Goal: Information Seeking & Learning: Find specific fact

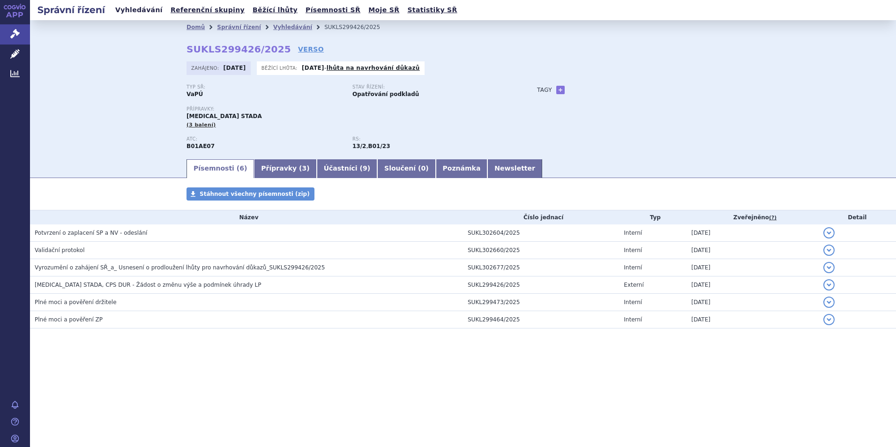
click at [132, 15] on link "Vyhledávání" at bounding box center [138, 10] width 53 height 13
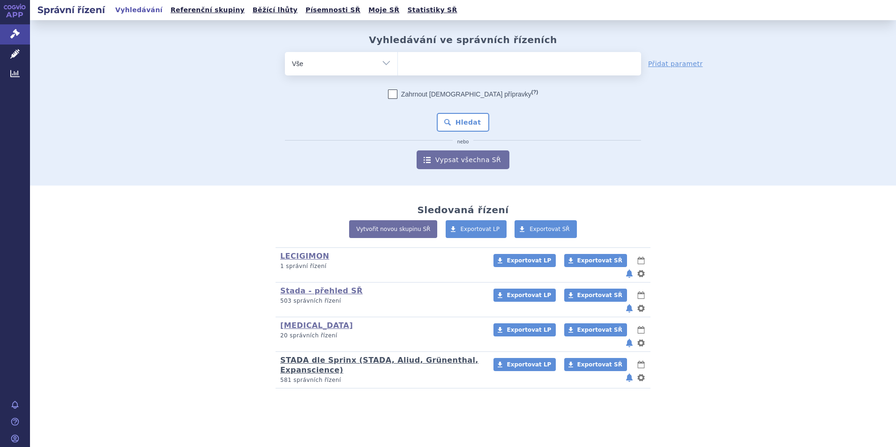
click at [299, 356] on link "STADA dle Sprinx (STADA, Aliud, Grünenthal, Expanscience)" at bounding box center [379, 365] width 198 height 19
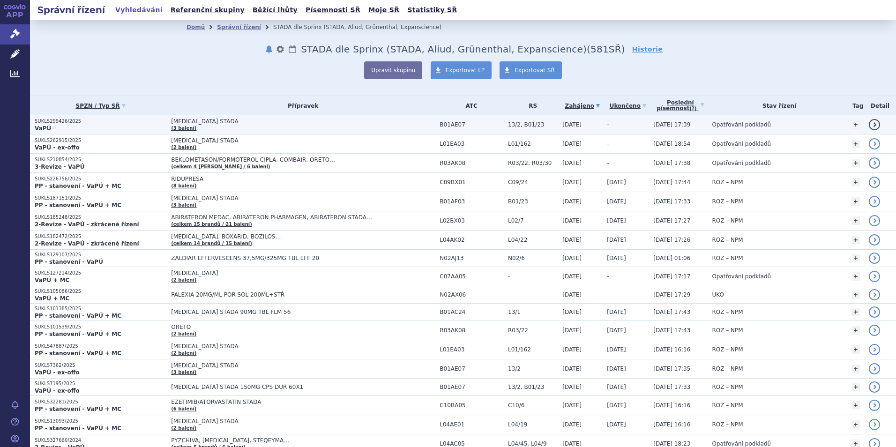
click at [171, 121] on span "DABIGATRAN ETEXILATE STADA" at bounding box center [288, 121] width 234 height 7
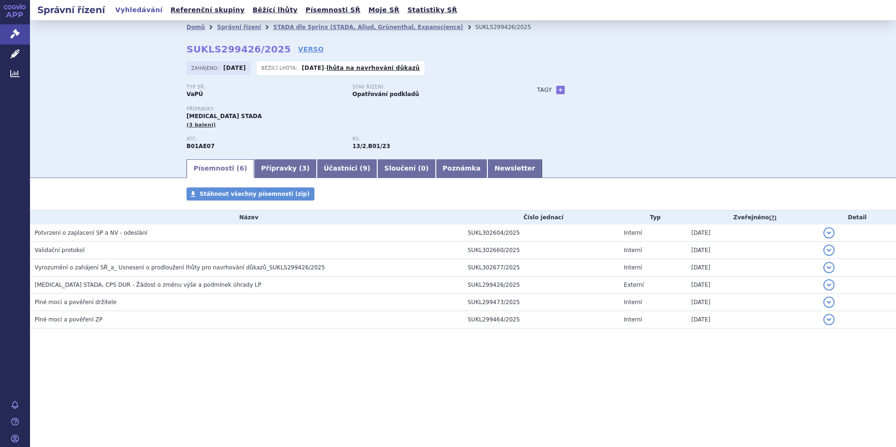
click at [128, 12] on link "Vyhledávání" at bounding box center [138, 10] width 53 height 13
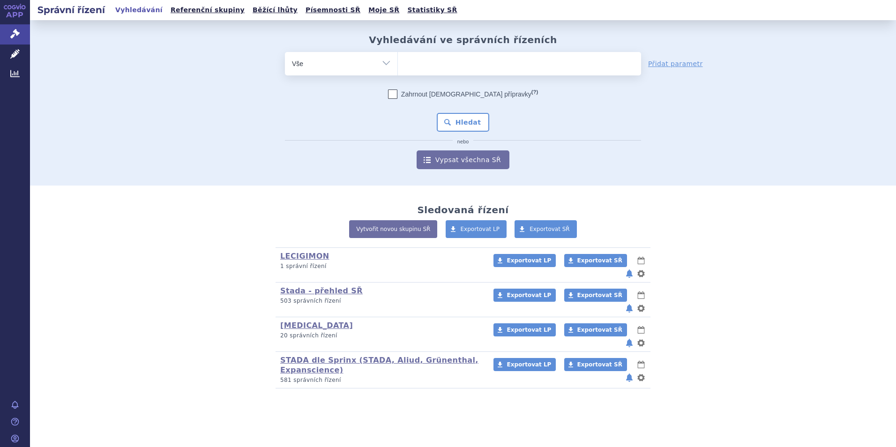
click at [439, 67] on ul at bounding box center [519, 62] width 243 height 20
click at [398, 67] on select at bounding box center [397, 63] width 0 height 23
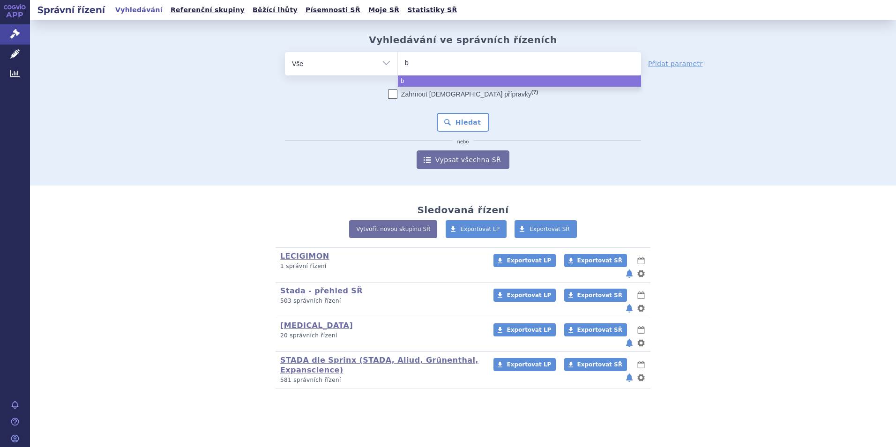
type input "be"
type input "betm"
type input "betmi"
type input "betmig"
type input "betmiga"
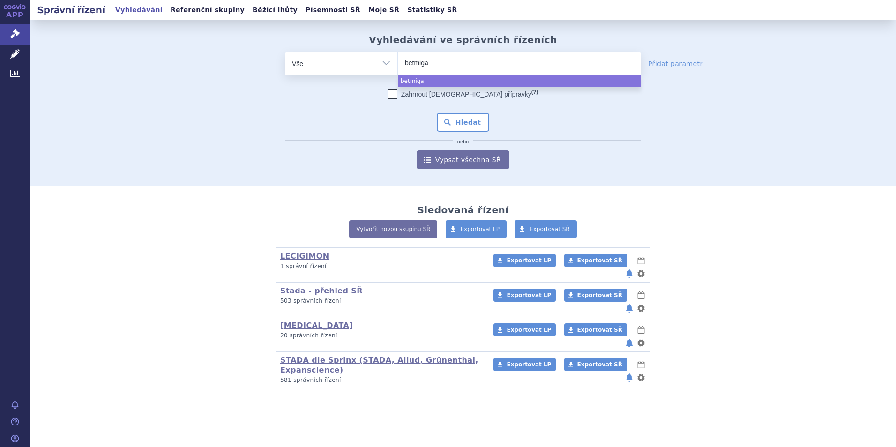
type input "betmiga"
drag, startPoint x: 416, startPoint y: 60, endPoint x: 394, endPoint y: 57, distance: 21.8
click at [394, 57] on div "odstranit Vše Spisová značka Typ SŘ Přípravek/SUKL kód" at bounding box center [463, 63] width 356 height 23
type input "mi"
type input "mira"
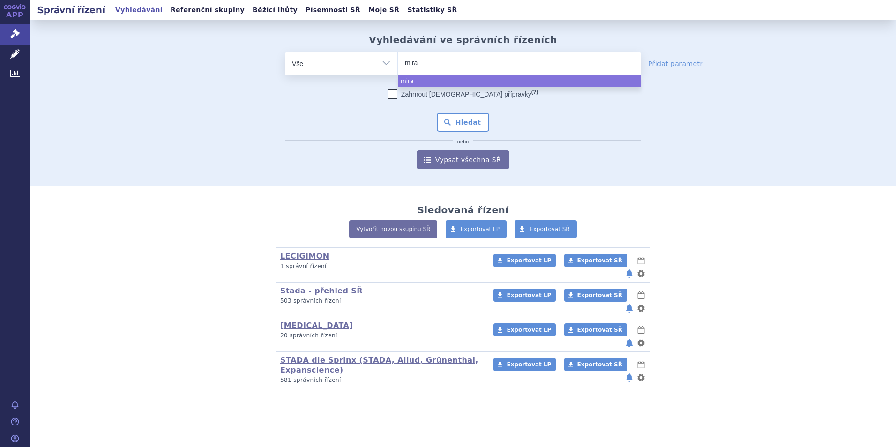
type input "mirab"
type input "mirabe"
type input "mirabeg"
type input "mirabegro"
type input "mirabegron"
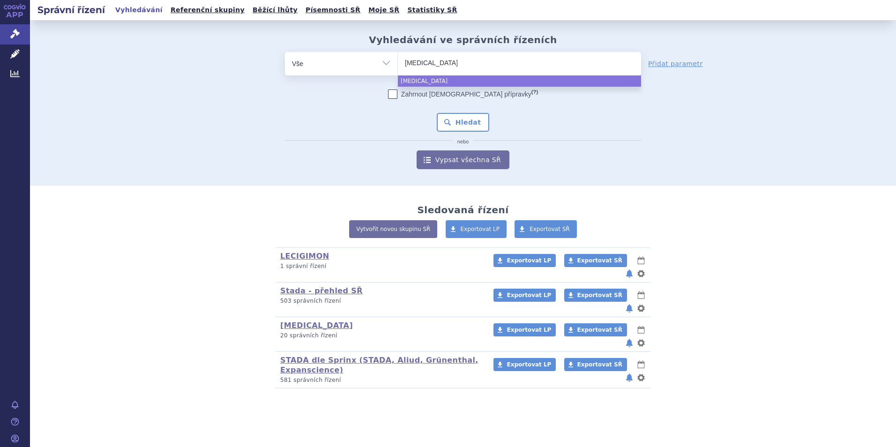
type input "mirabegron"
select select "mirabegron"
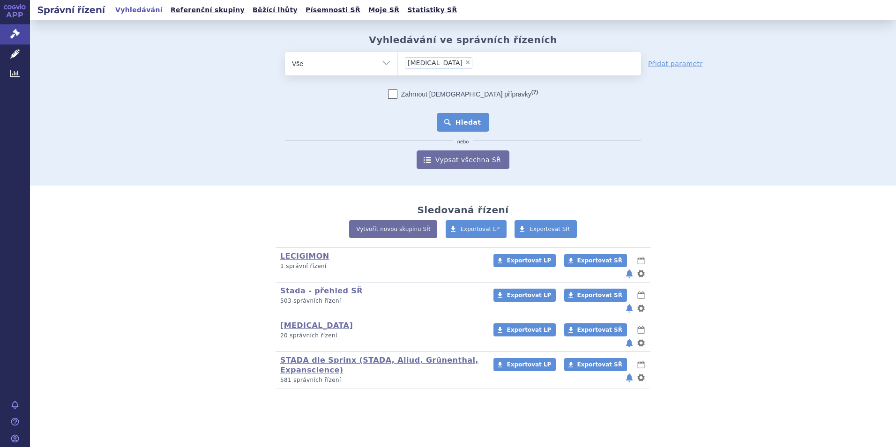
click at [454, 119] on button "Hledat" at bounding box center [463, 122] width 53 height 19
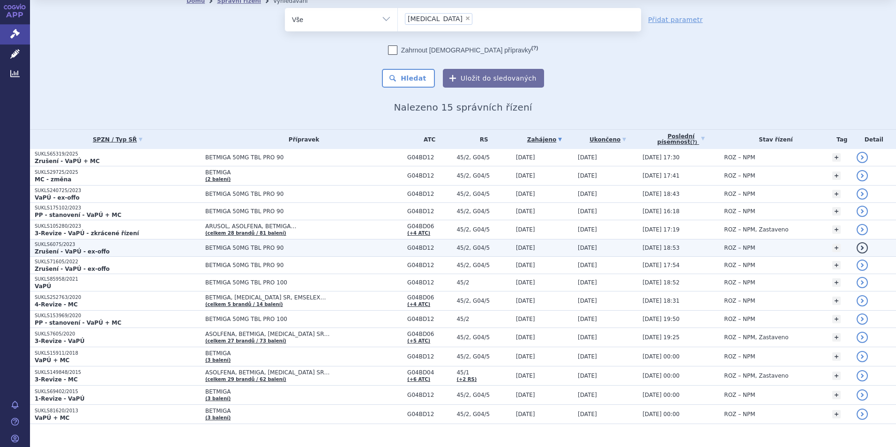
scroll to position [41, 0]
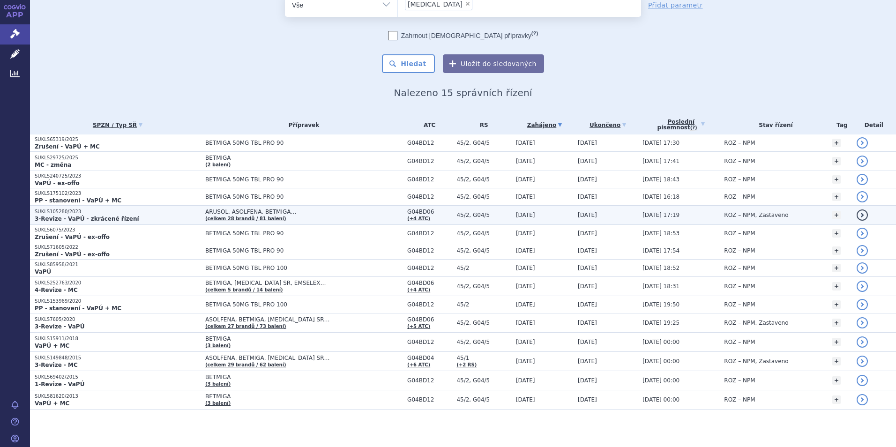
click at [54, 216] on strong "3-Revize - VaPÚ - zkrácené řízení" at bounding box center [87, 219] width 104 height 7
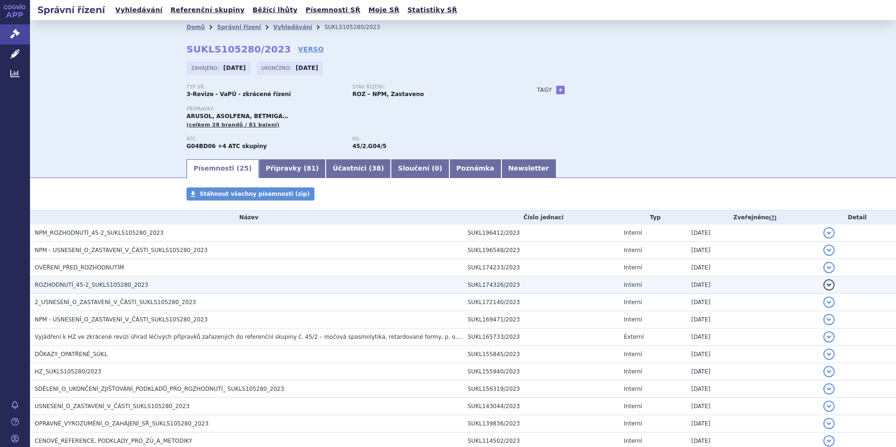
click at [89, 285] on span "ROZHODNUTÍ_45-2_SUKLS105280_2023" at bounding box center [92, 285] width 114 height 7
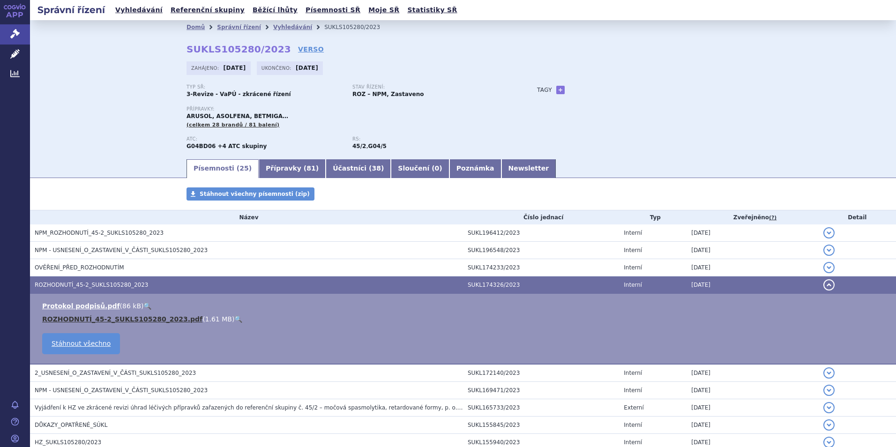
click at [105, 321] on link "ROZHODNUTÍ_45-2_SUKLS105280_2023.pdf" at bounding box center [122, 318] width 160 height 7
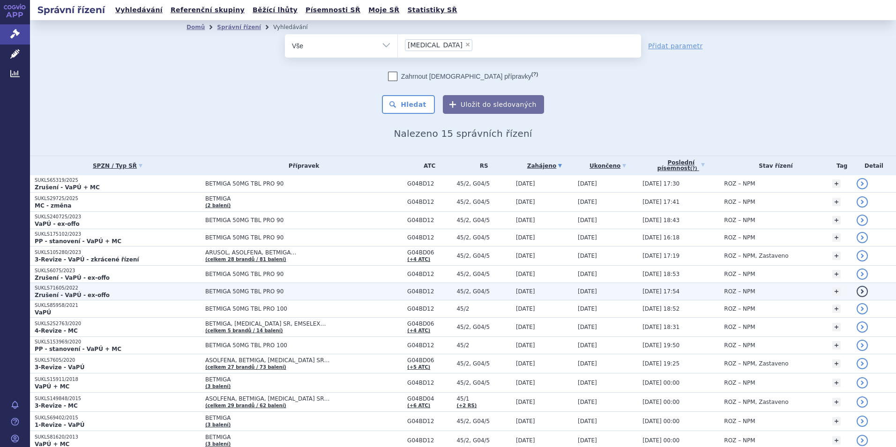
scroll to position [41, 0]
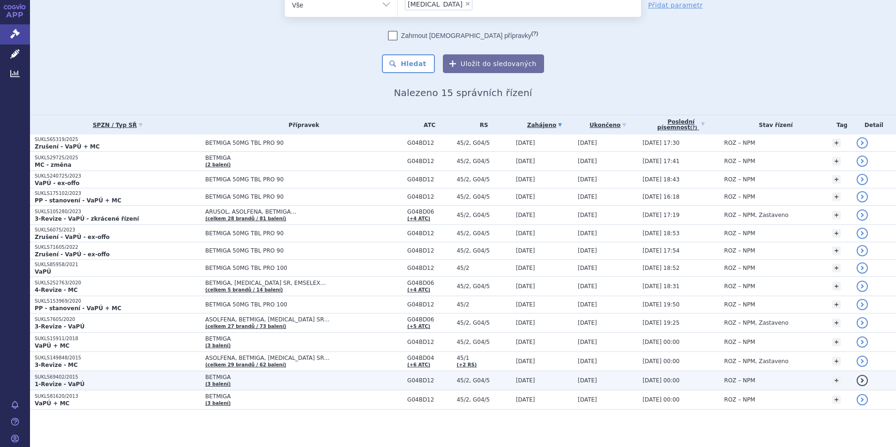
click at [60, 381] on strong "1-Revize - VaPÚ" at bounding box center [60, 384] width 50 height 7
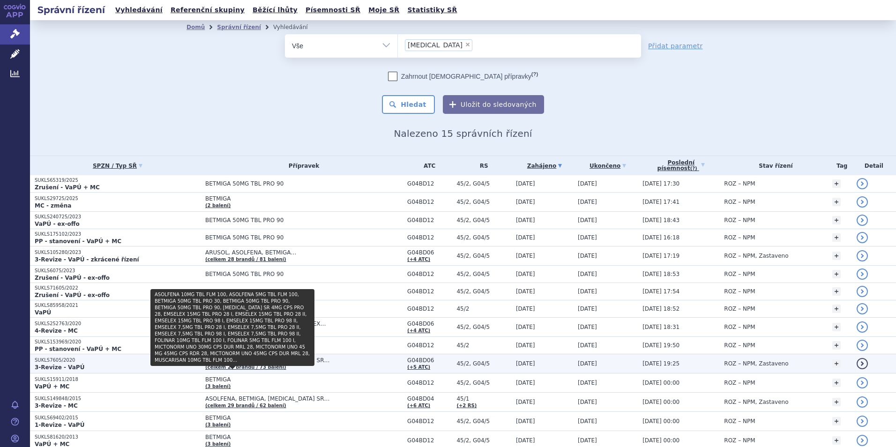
click at [212, 367] on link "(celkem 27 brandů / 73 balení)" at bounding box center [245, 367] width 81 height 5
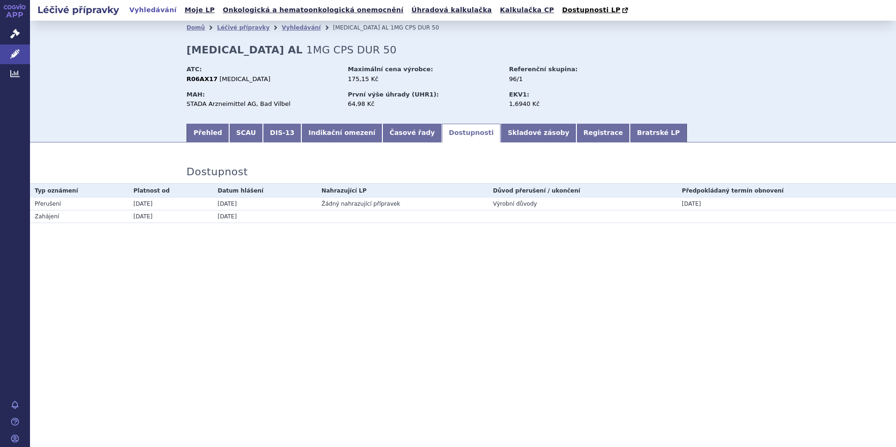
click at [155, 11] on link "Vyhledávání" at bounding box center [153, 10] width 53 height 13
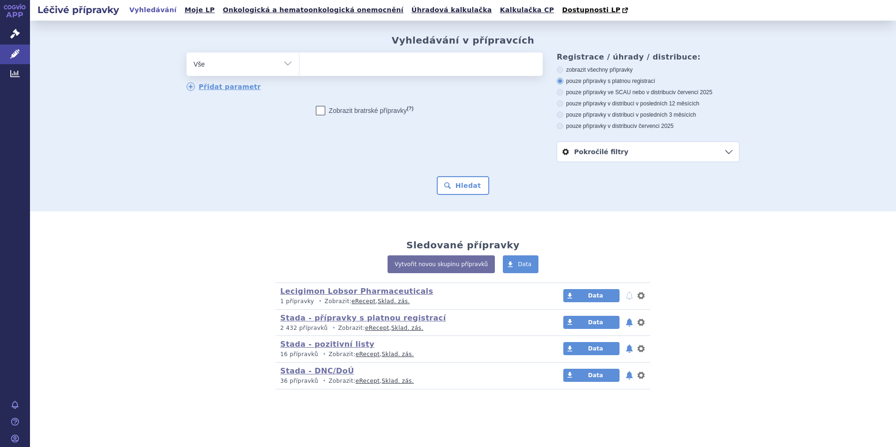
click at [561, 73] on icon at bounding box center [560, 70] width 7 height 7
click at [561, 73] on input "zobrazit všechny přípravky" at bounding box center [561, 71] width 6 height 6
radio input "true"
click at [560, 79] on icon at bounding box center [560, 81] width 7 height 7
click at [560, 79] on input "pouze přípravky s platnou registrací" at bounding box center [561, 82] width 6 height 6
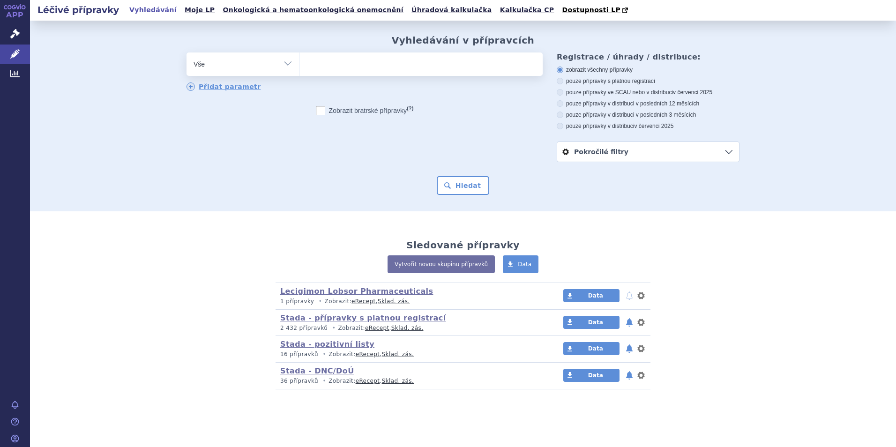
radio input "true"
click at [155, 6] on link "Vyhledávání" at bounding box center [153, 10] width 53 height 13
click at [329, 69] on ul at bounding box center [420, 62] width 243 height 20
click at [299, 69] on select at bounding box center [299, 63] width 0 height 23
click at [149, 11] on link "Vyhledávání" at bounding box center [153, 10] width 53 height 13
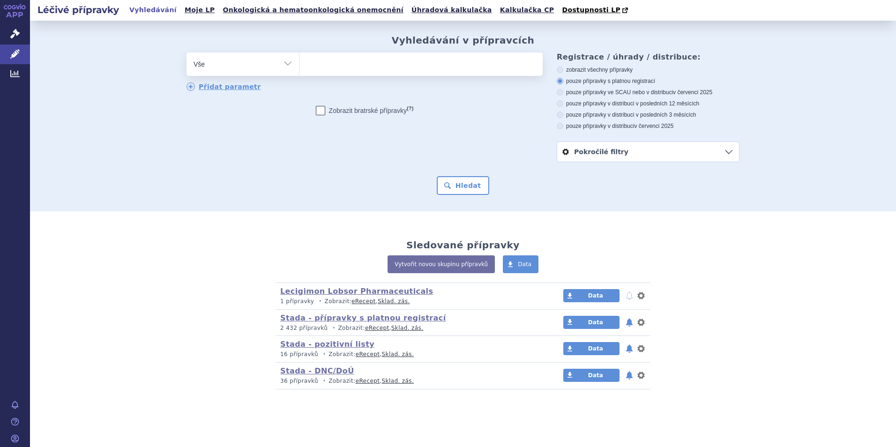
click at [730, 152] on link "Pokročilé filtry" at bounding box center [648, 152] width 182 height 20
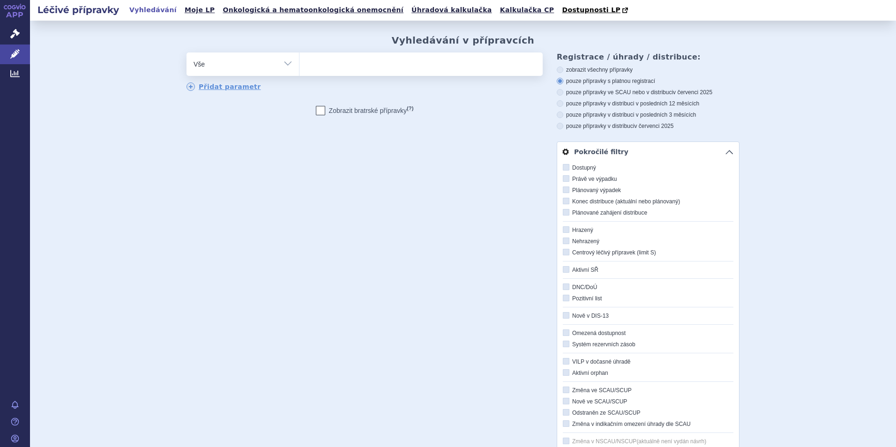
click at [551, 130] on div "Registrace / úhrady / distribuce: zobrazit všechny přípravky pouze přípravky s …" at bounding box center [641, 264] width 197 height 424
click at [339, 74] on span at bounding box center [420, 63] width 243 height 23
click at [299, 74] on select at bounding box center [299, 63] width 0 height 23
click at [321, 110] on icon at bounding box center [320, 110] width 9 height 9
click at [321, 110] on input "Zobrazit [DEMOGRAPHIC_DATA] přípravky (?)" at bounding box center [321, 113] width 6 height 6
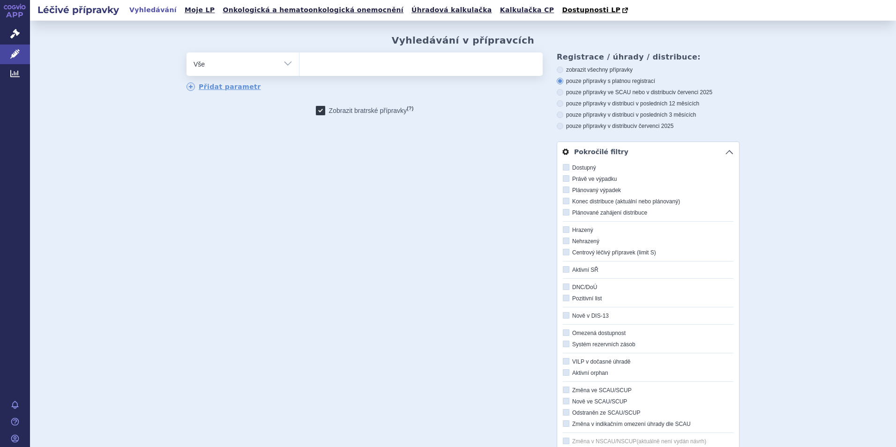
click at [320, 111] on icon at bounding box center [320, 110] width 9 height 9
click at [320, 111] on input "Zobrazit [DEMOGRAPHIC_DATA] přípravky (?)" at bounding box center [321, 113] width 6 height 6
checkbox input "false"
drag, startPoint x: 793, startPoint y: 110, endPoint x: 816, endPoint y: 118, distance: 24.3
click at [793, 110] on div "Vyhledávání v přípravcích odstranit Vše Přípravek/SUKL kód MAH VPOIS" at bounding box center [463, 273] width 866 height 505
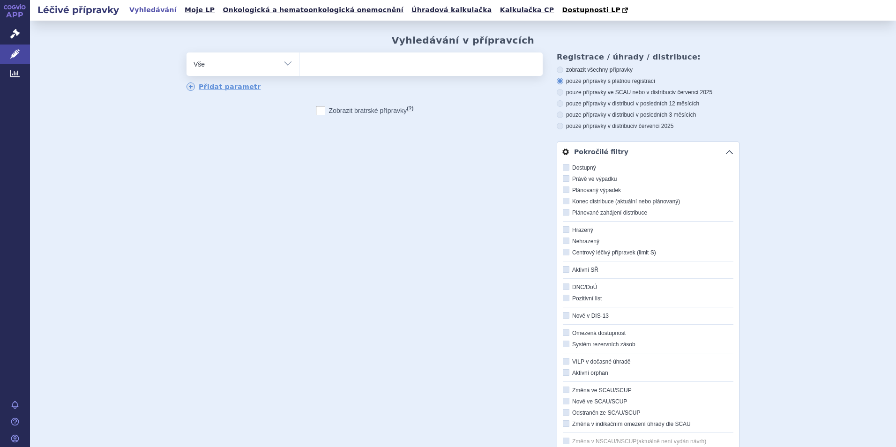
click at [727, 153] on link "Pokročilé filtry" at bounding box center [648, 152] width 182 height 20
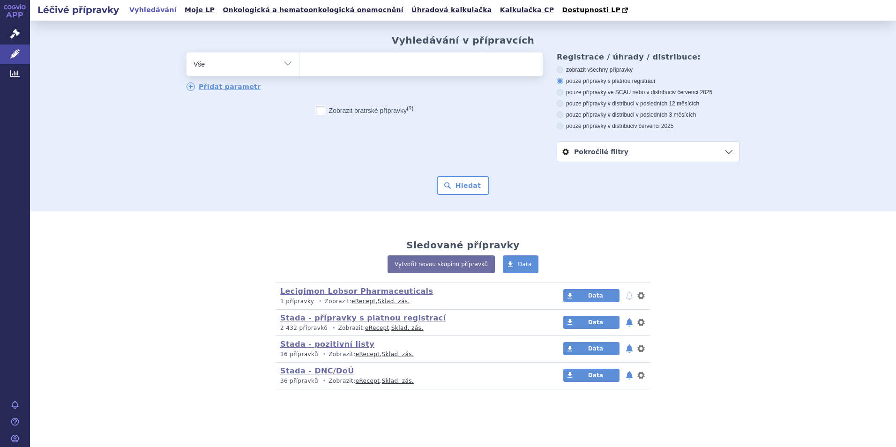
click at [727, 153] on link "Pokročilé filtry" at bounding box center [648, 152] width 182 height 20
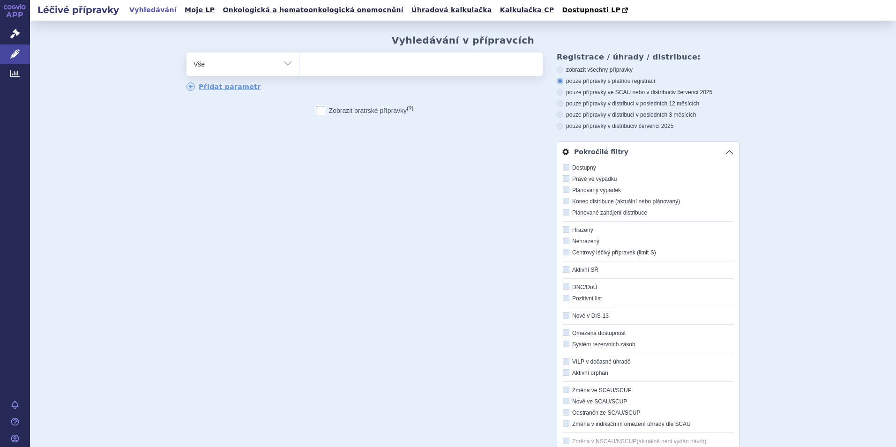
click at [727, 153] on link "Pokročilé filtry" at bounding box center [648, 152] width 182 height 20
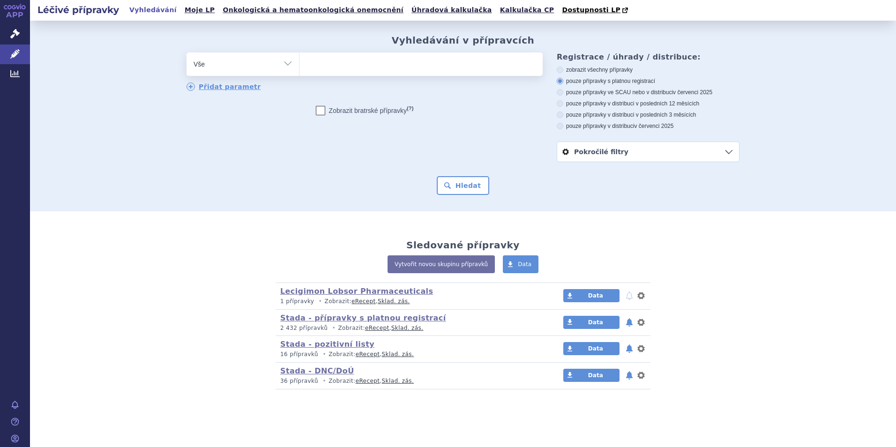
click at [784, 164] on div "Vyhledávání v přípravcích odstranit Vše Přípravek/SUKL kód MAH VPOIS" at bounding box center [463, 116] width 866 height 191
drag, startPoint x: 175, startPoint y: 123, endPoint x: 172, endPoint y: 117, distance: 7.1
click at [175, 122] on div "Vyhledávání v přípravcích odstranit Vše Přípravek/SUKL kód MAH VPOIS" at bounding box center [463, 115] width 590 height 160
click at [14, 74] on icon at bounding box center [14, 73] width 9 height 7
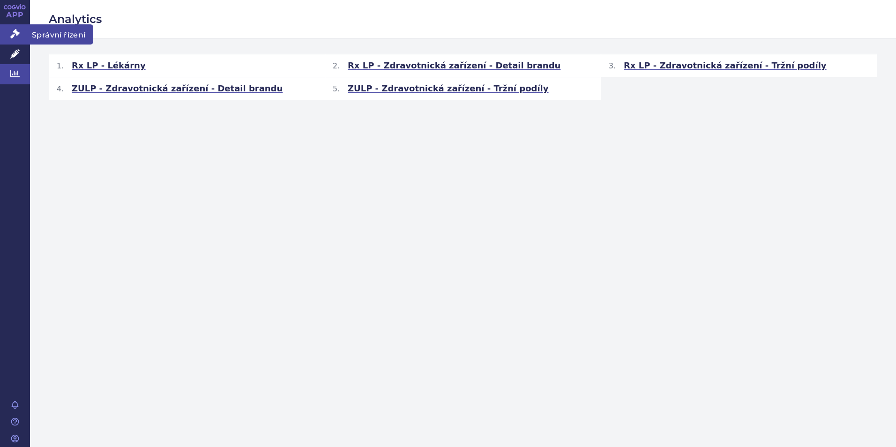
click at [15, 29] on icon at bounding box center [14, 33] width 9 height 9
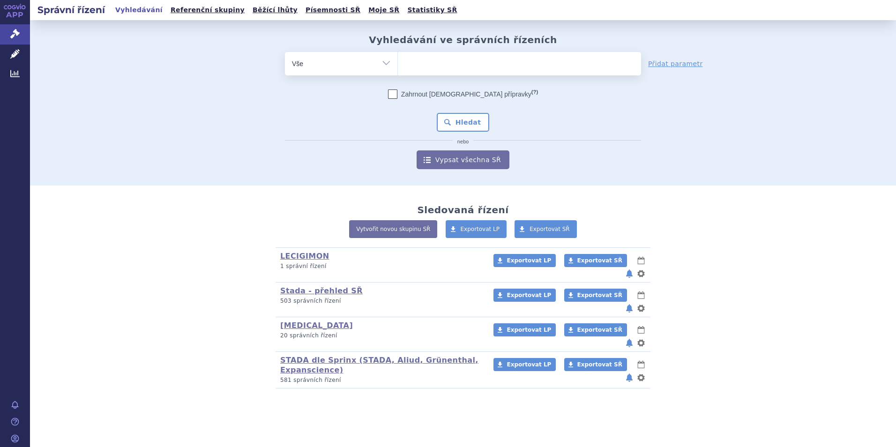
click at [143, 11] on link "Vyhledávání" at bounding box center [138, 10] width 53 height 13
click at [427, 68] on ul at bounding box center [519, 62] width 243 height 20
click at [398, 68] on select at bounding box center [397, 63] width 0 height 23
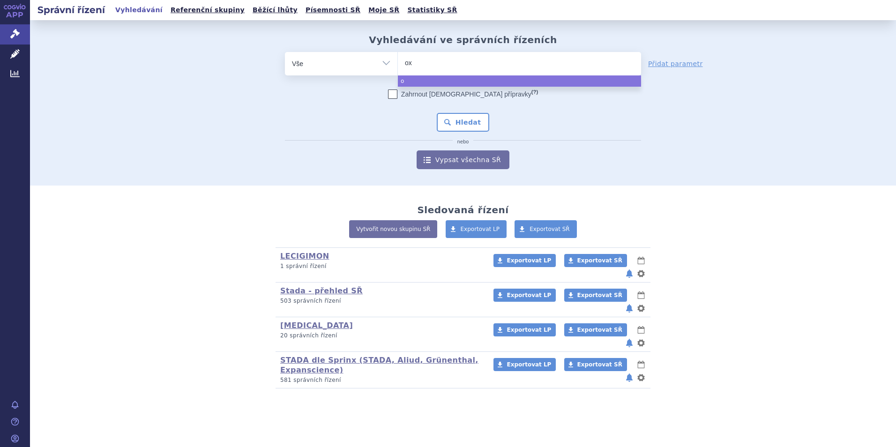
type input "oxy"
type input "oxyna"
type input "oxynal"
type input "oxynalon"
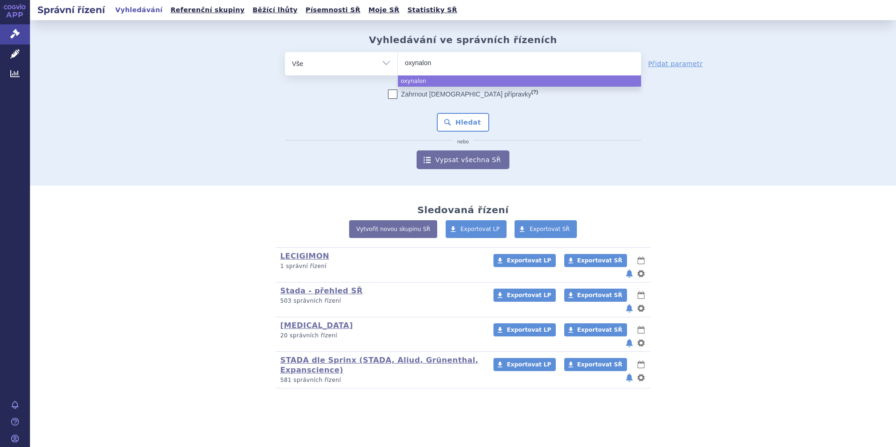
select select "oxynalon"
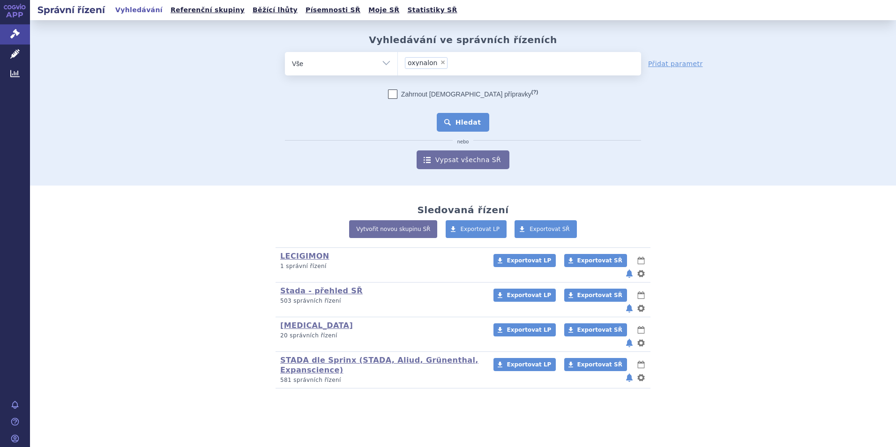
click at [465, 119] on button "Hledat" at bounding box center [463, 122] width 53 height 19
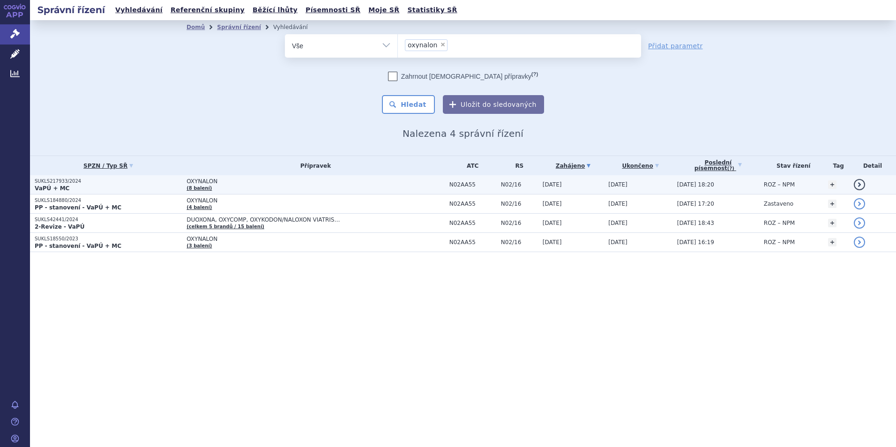
click at [66, 182] on p "SUKLS217933/2024" at bounding box center [108, 181] width 147 height 7
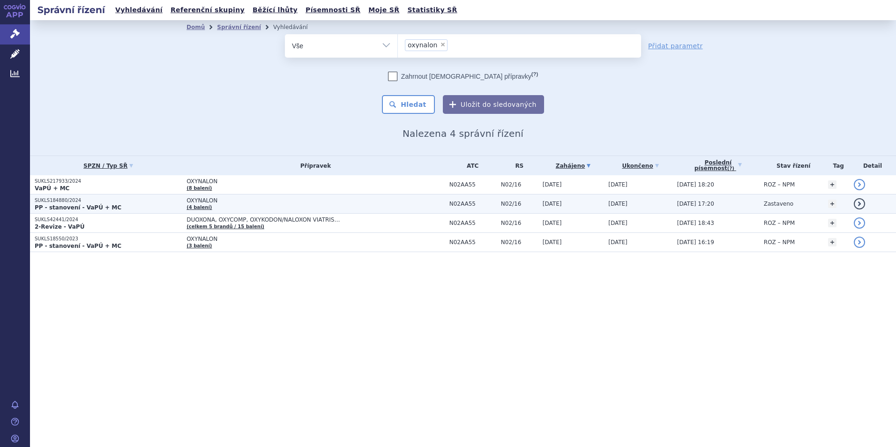
click at [67, 204] on strong "PP - stanovení - VaPÚ + MC" at bounding box center [78, 207] width 87 height 7
